Goal: Information Seeking & Learning: Check status

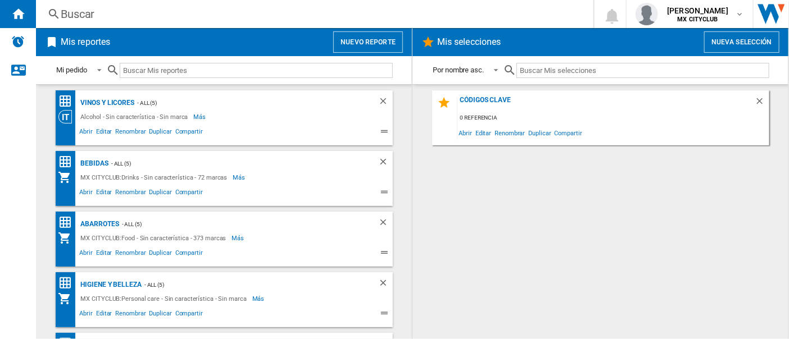
scroll to position [48, 0]
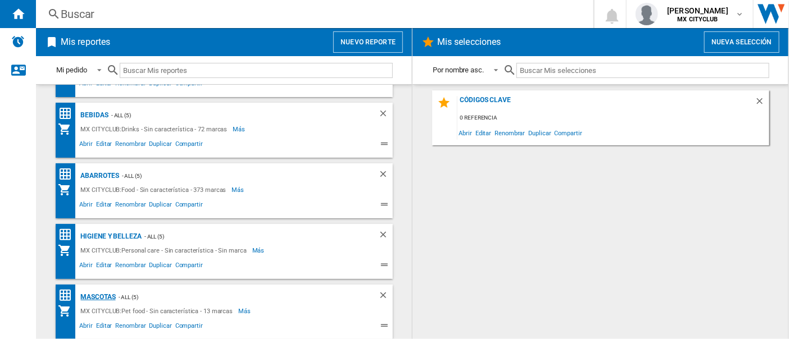
click at [102, 298] on div "Mascotas" at bounding box center [97, 298] width 38 height 14
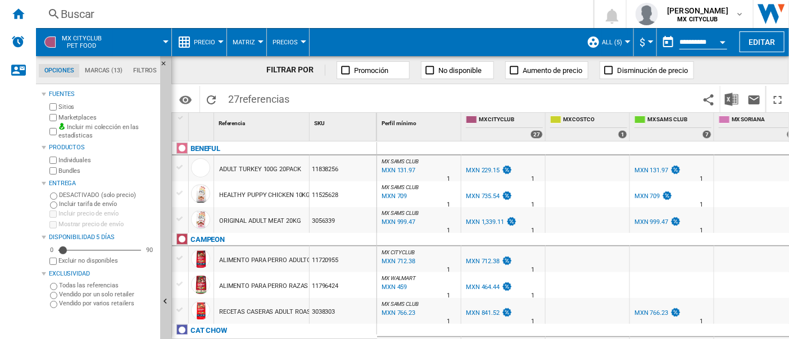
click at [167, 40] on div at bounding box center [166, 41] width 6 height 3
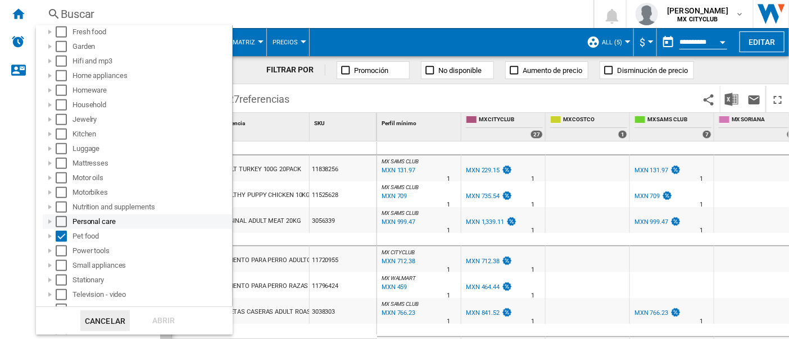
scroll to position [294, 0]
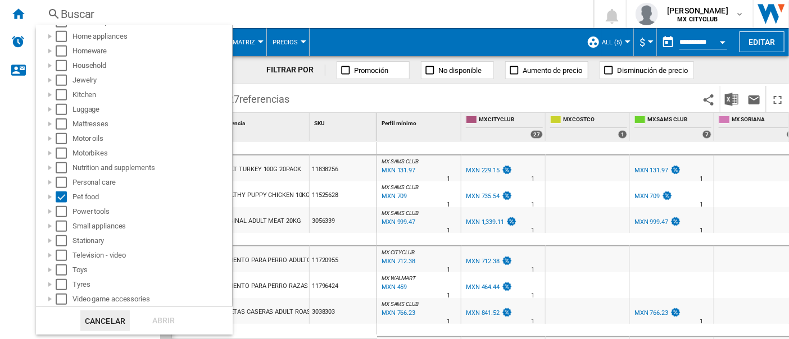
click at [468, 18] on md-backdrop at bounding box center [394, 169] width 789 height 339
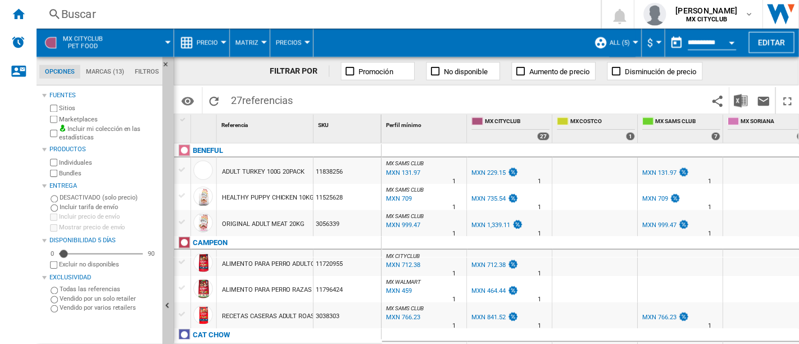
scroll to position [0, 0]
